Goal: Task Accomplishment & Management: Use online tool/utility

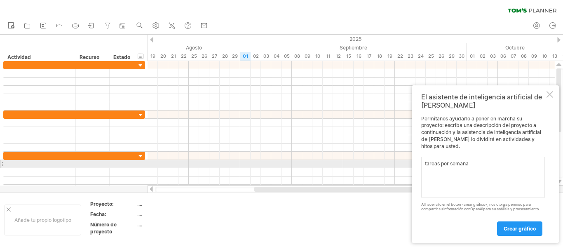
click at [441, 160] on textarea "tareas por semana" at bounding box center [483, 177] width 124 height 41
click at [434, 167] on textarea "tareas de planeacion por semana" at bounding box center [483, 177] width 124 height 41
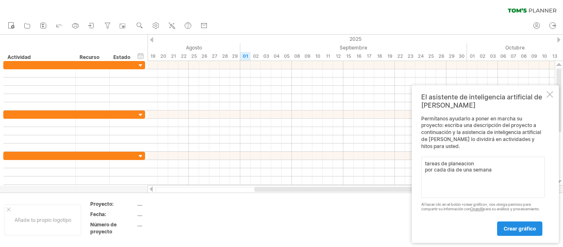
type textarea "tareas de planeacion por cada dia de una semana"
click at [526, 231] on font "crear gráfico" at bounding box center [520, 228] width 32 height 6
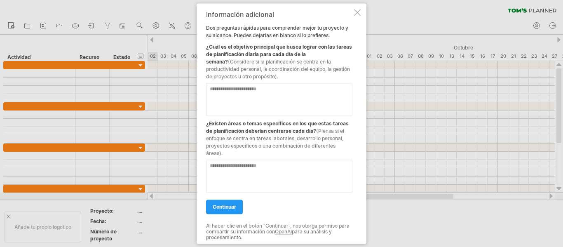
click at [249, 99] on textarea at bounding box center [279, 99] width 146 height 33
type textarea "**********"
click at [238, 170] on textarea at bounding box center [279, 176] width 146 height 33
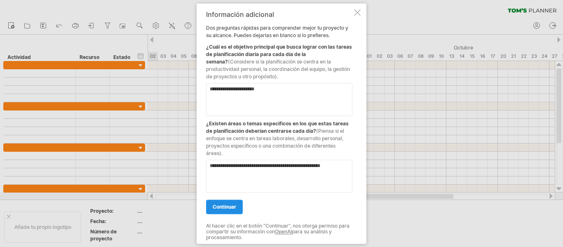
type textarea "**********"
click at [228, 204] on font "continuar" at bounding box center [224, 207] width 23 height 6
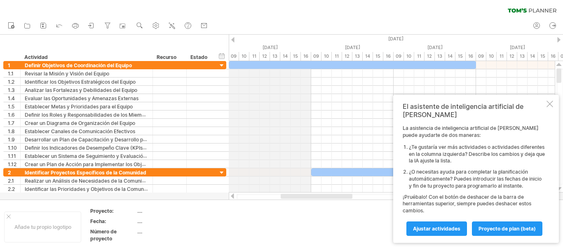
click at [231, 39] on div at bounding box center [232, 39] width 3 height 5
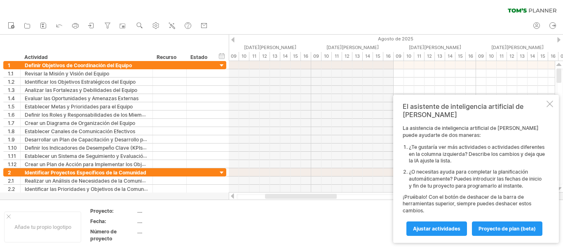
click at [559, 40] on div at bounding box center [558, 39] width 3 height 5
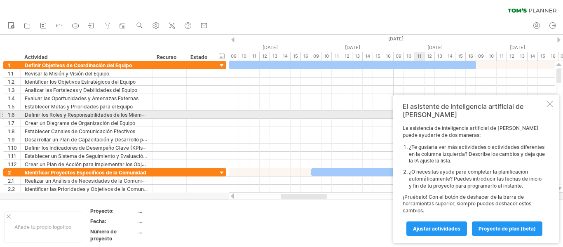
click at [551, 107] on div at bounding box center [550, 104] width 7 height 7
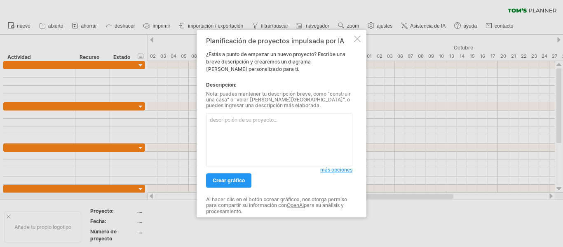
click at [359, 38] on div at bounding box center [357, 38] width 7 height 7
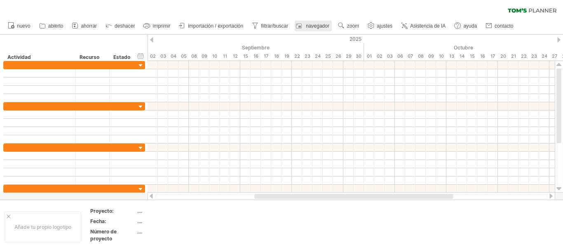
click at [125, 26] on font "deshacer" at bounding box center [125, 26] width 20 height 6
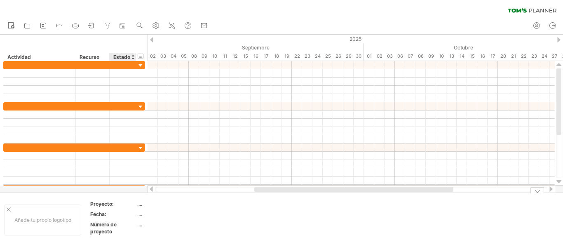
click at [138, 213] on font "...." at bounding box center [139, 214] width 5 height 6
click at [140, 213] on font "...." at bounding box center [139, 214] width 5 height 6
drag, startPoint x: 140, startPoint y: 214, endPoint x: 116, endPoint y: 208, distance: 24.7
click at [139, 214] on font "...." at bounding box center [139, 214] width 5 height 6
click at [151, 40] on div at bounding box center [151, 39] width 3 height 5
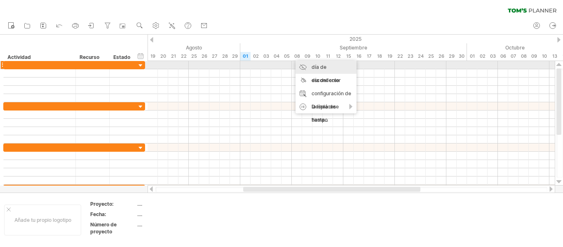
click at [311, 68] on div "día de esconderse" at bounding box center [326, 74] width 61 height 26
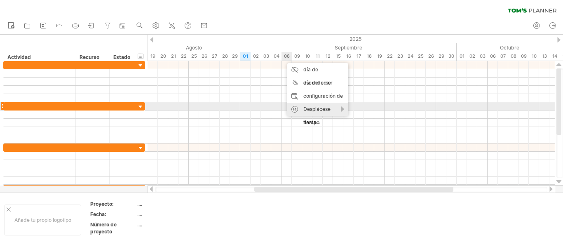
click at [304, 108] on font "Desplácese hasta..." at bounding box center [316, 115] width 27 height 19
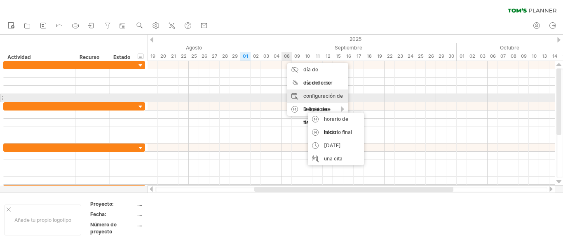
click at [312, 95] on font "configuración de la línea de tiempo" at bounding box center [323, 109] width 40 height 33
select select "*"
select select "**"
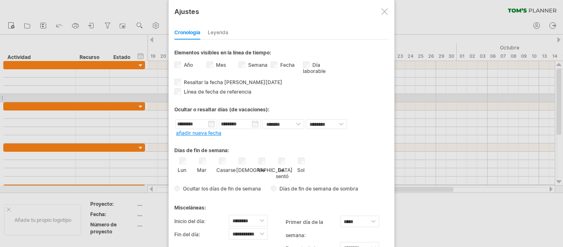
drag, startPoint x: 218, startPoint y: 161, endPoint x: 238, endPoint y: 162, distance: 20.2
click at [218, 161] on div "Casarse" at bounding box center [222, 165] width 10 height 16
click at [265, 159] on div "Vie" at bounding box center [261, 165] width 10 height 16
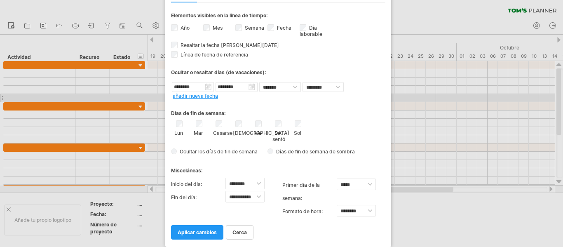
drag, startPoint x: 308, startPoint y: 9, endPoint x: 305, endPoint y: -2, distance: 11.2
click at [305, 0] on html "progreso(100%) Intentando acceder a plan.tomsplanner.com Conectado de nuevo... …" at bounding box center [281, 124] width 563 height 249
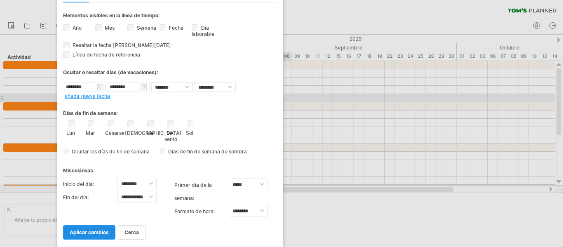
click at [96, 233] on font "aplicar cambios" at bounding box center [89, 232] width 39 height 6
click at [97, 231] on font "aplicar cambios" at bounding box center [89, 232] width 39 height 6
click at [133, 229] on link "cerca" at bounding box center [132, 232] width 28 height 14
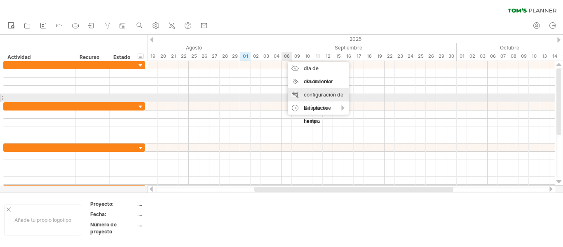
click at [294, 95] on div "configuración de la línea de tiempo" at bounding box center [318, 108] width 61 height 40
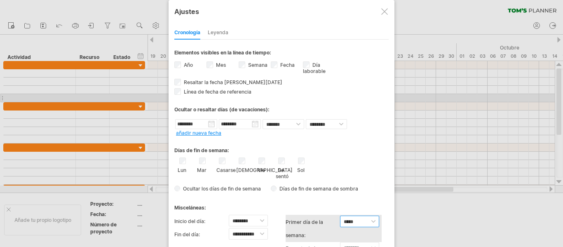
click at [365, 223] on select "***** ******* ******" at bounding box center [359, 222] width 39 height 12
click at [371, 220] on select "***** ******* ******" at bounding box center [359, 222] width 39 height 12
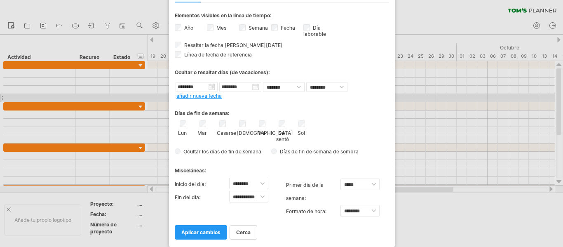
drag, startPoint x: 275, startPoint y: 13, endPoint x: 275, endPoint y: -7, distance: 19.8
click at [275, 0] on html "progreso(100%) Intentando acceder a plan.tomsplanner.com Conectado de nuevo... …" at bounding box center [281, 124] width 563 height 249
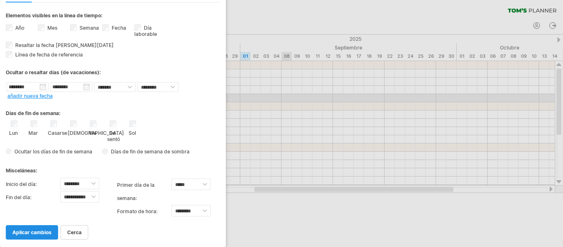
click at [45, 233] on font "aplicar cambios" at bounding box center [31, 232] width 39 height 6
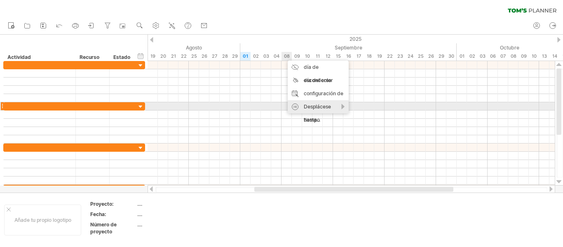
click at [345, 106] on div "Desplácese hasta..." at bounding box center [318, 113] width 61 height 26
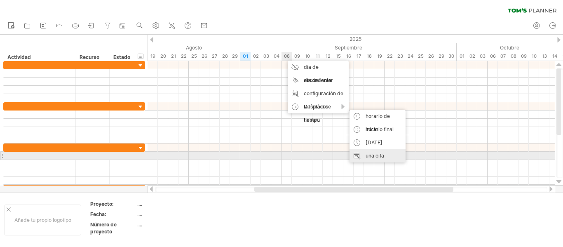
click at [368, 157] on font "una cita" at bounding box center [375, 156] width 19 height 6
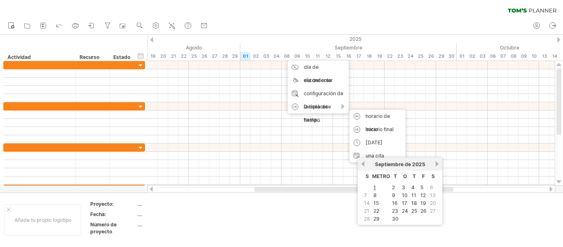
click at [364, 197] on font "7" at bounding box center [365, 195] width 3 height 6
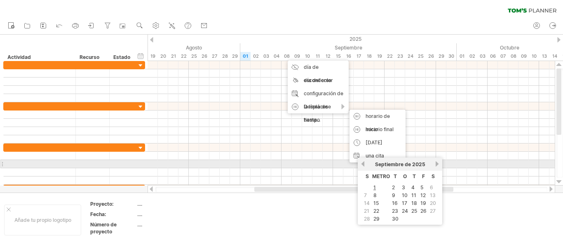
click at [361, 165] on link "anterior" at bounding box center [363, 164] width 6 height 6
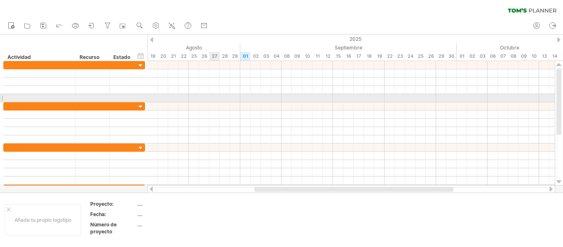
click at [217, 100] on div at bounding box center [351, 98] width 407 height 8
